Goal: Task Accomplishment & Management: Use online tool/utility

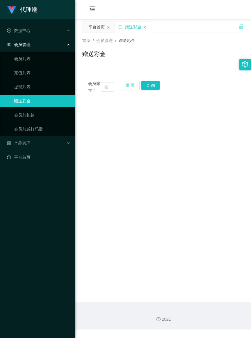
click at [131, 84] on button "重 置" at bounding box center [130, 85] width 19 height 9
click at [102, 90] on input "text" at bounding box center [107, 86] width 13 height 9
paste input "现在正在为你排队"
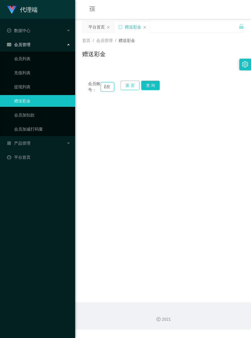
type input "现在"
click at [125, 87] on button "重 置" at bounding box center [130, 85] width 19 height 9
click at [125, 86] on button "重 置" at bounding box center [130, 85] width 19 height 9
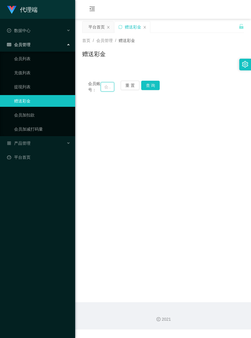
click at [101, 89] on input "text" at bounding box center [107, 86] width 13 height 9
paste input "JKtan"
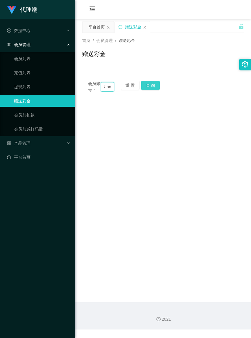
type input "JKtan"
click at [155, 86] on button "查 询" at bounding box center [150, 85] width 19 height 9
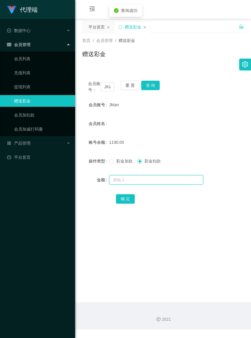
click at [146, 184] on input "text" at bounding box center [156, 179] width 94 height 9
type input "8"
click at [129, 84] on button "重 置" at bounding box center [130, 85] width 19 height 9
